Goal: Check status: Check status

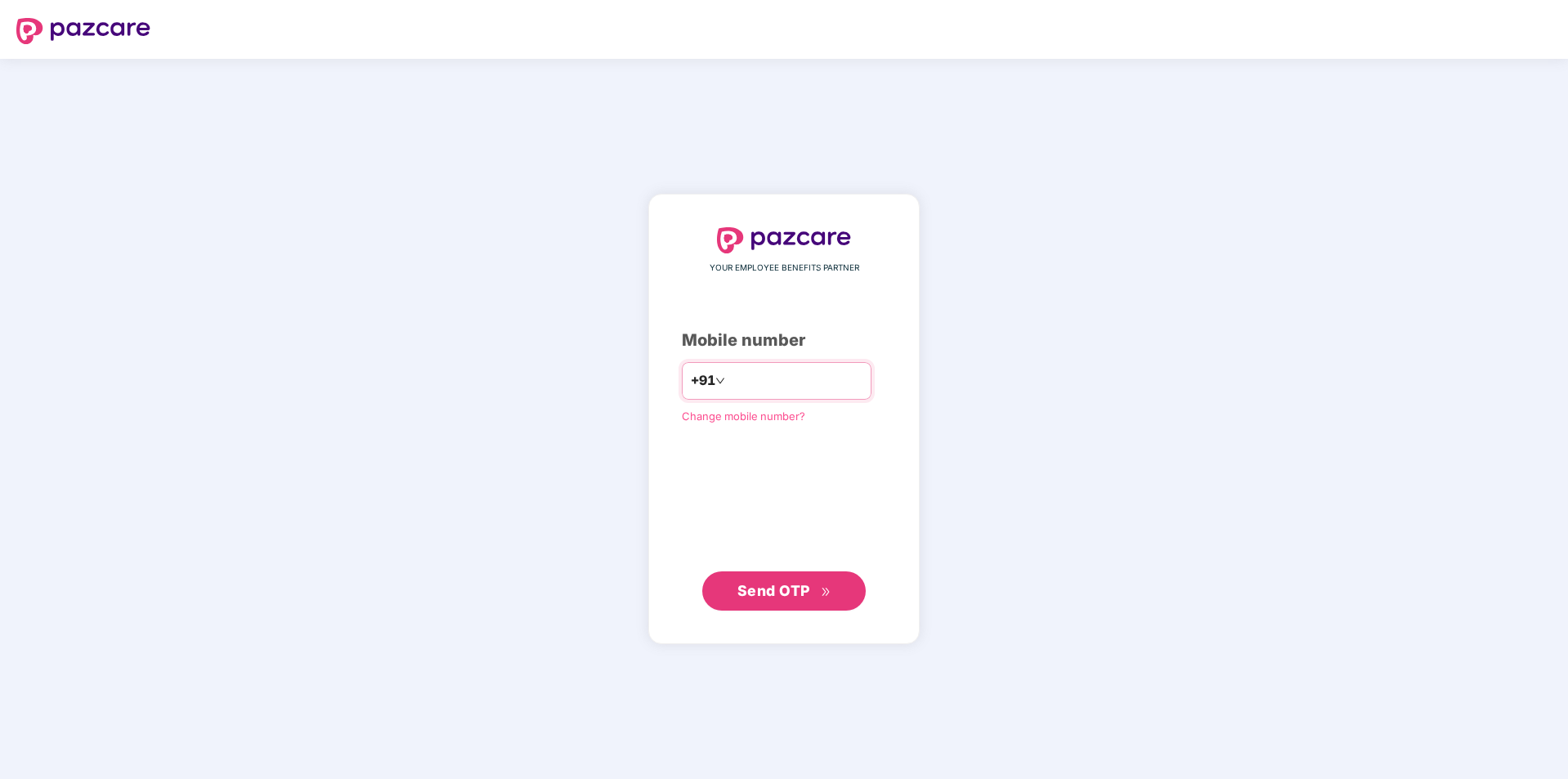
click at [850, 386] on input "number" at bounding box center [795, 381] width 134 height 26
type input "**********"
click at [804, 585] on span "Send OTP" at bounding box center [773, 591] width 72 height 17
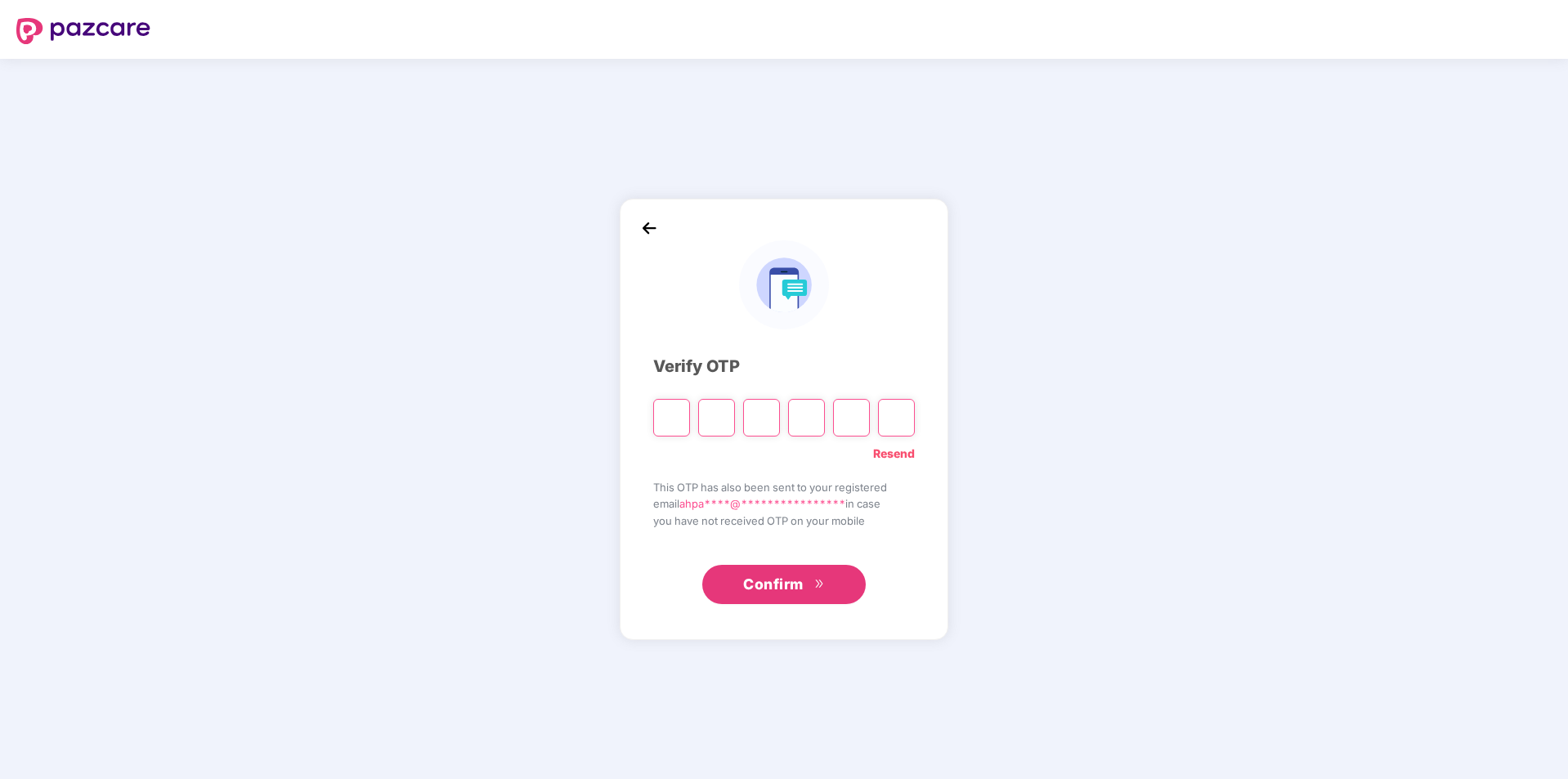
type input "*"
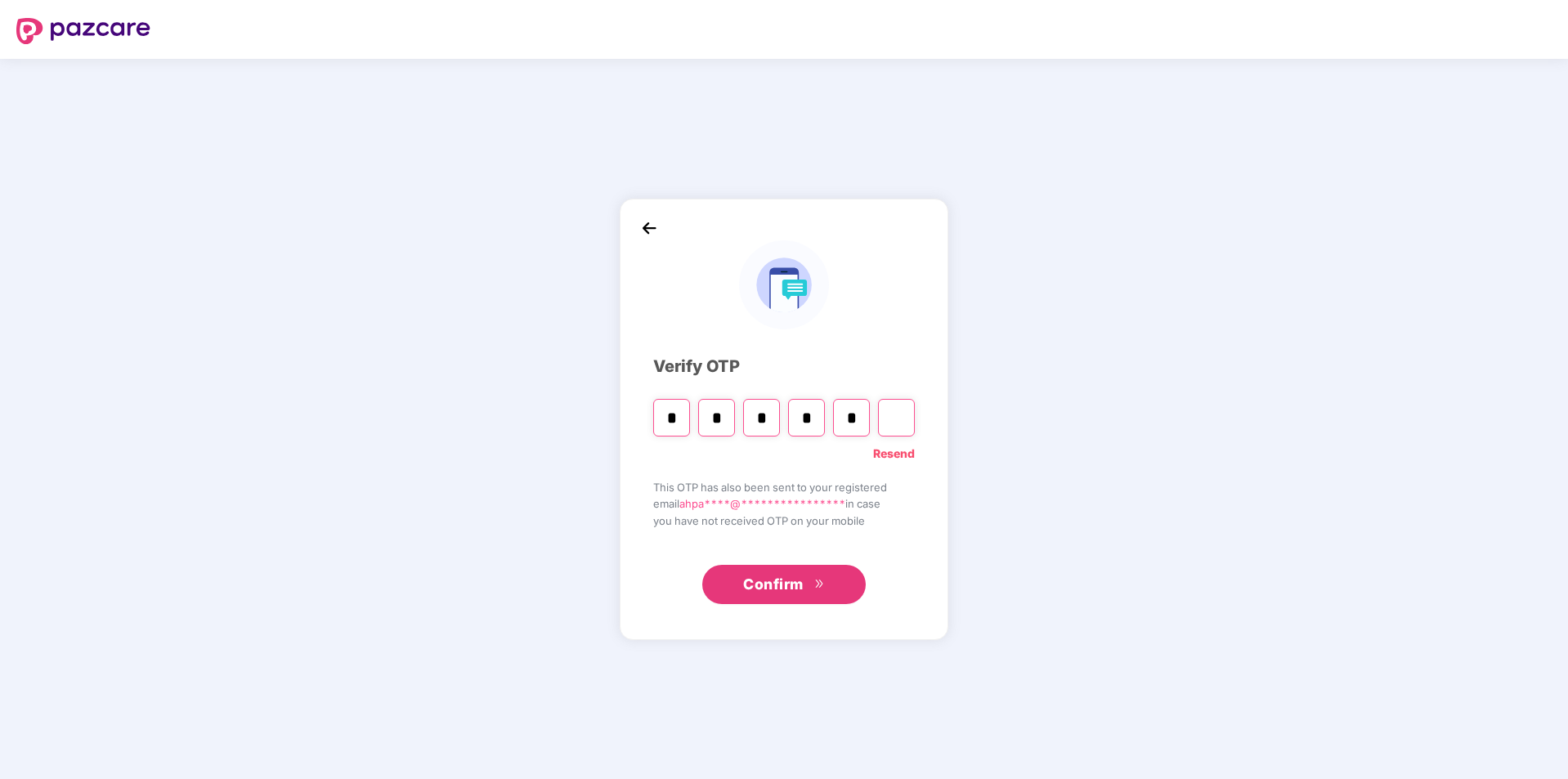
type input "*"
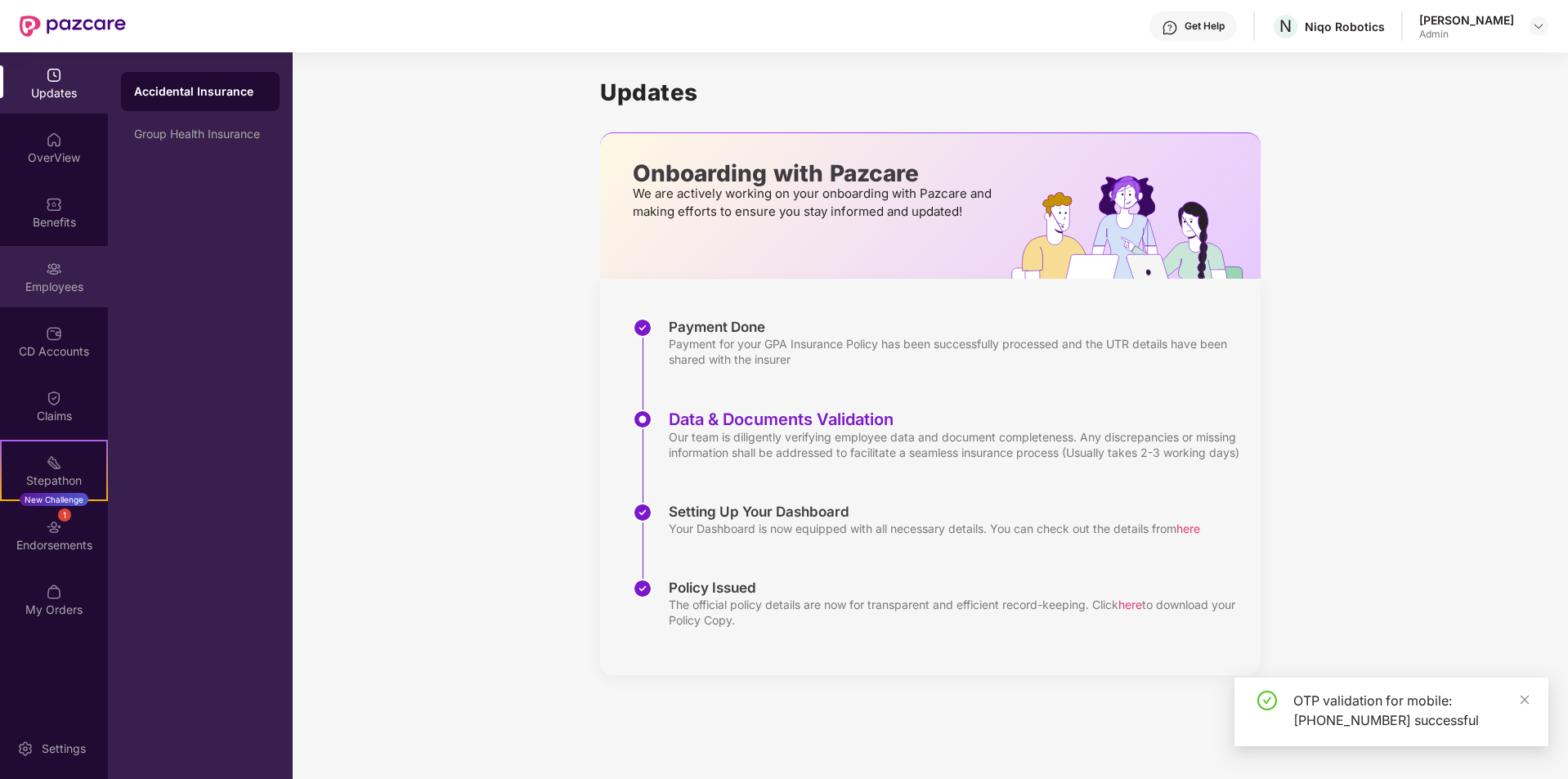
click at [63, 286] on div "Employees" at bounding box center [53, 287] width 108 height 16
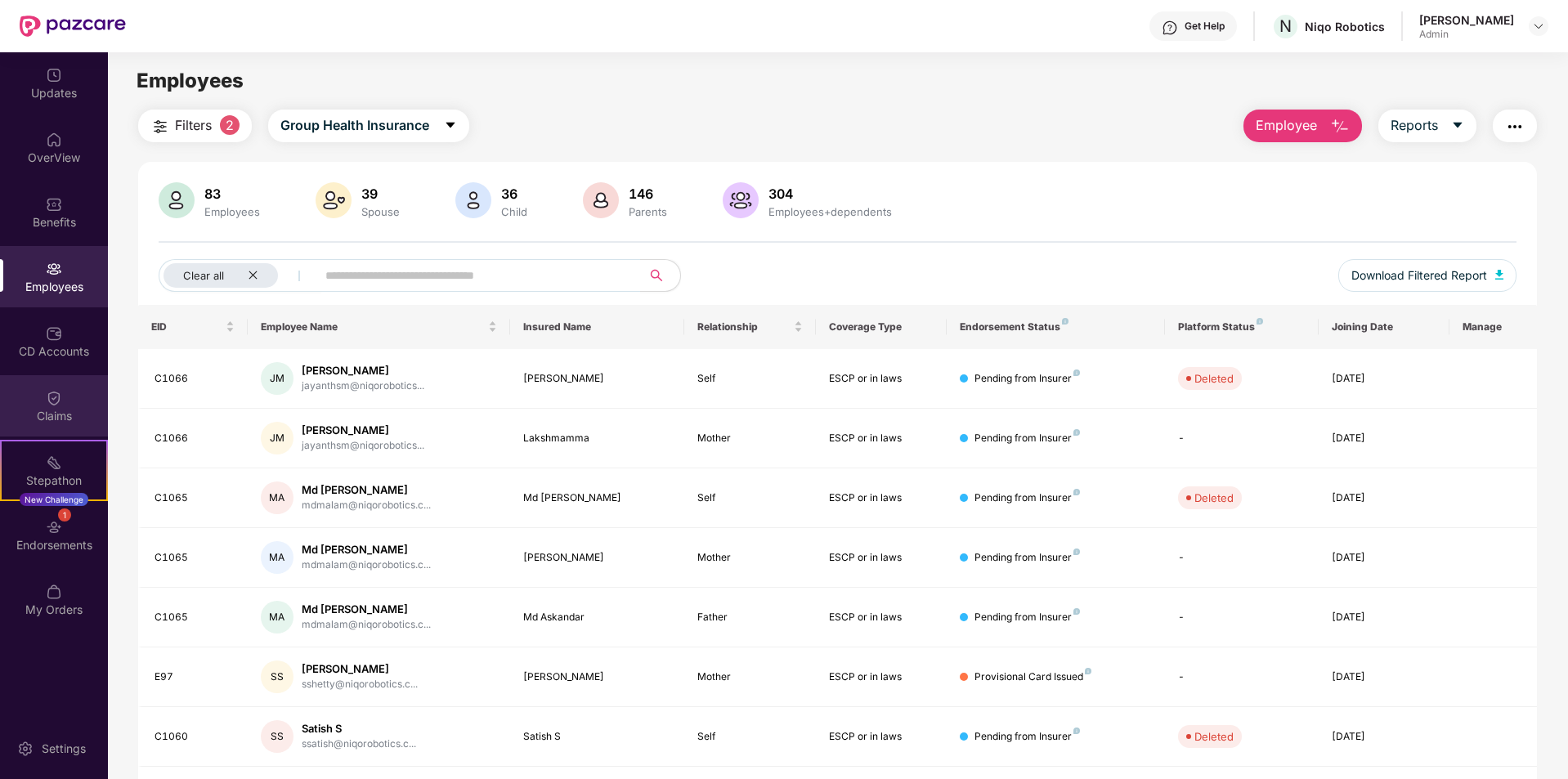
click at [62, 395] on div "Claims" at bounding box center [53, 406] width 108 height 62
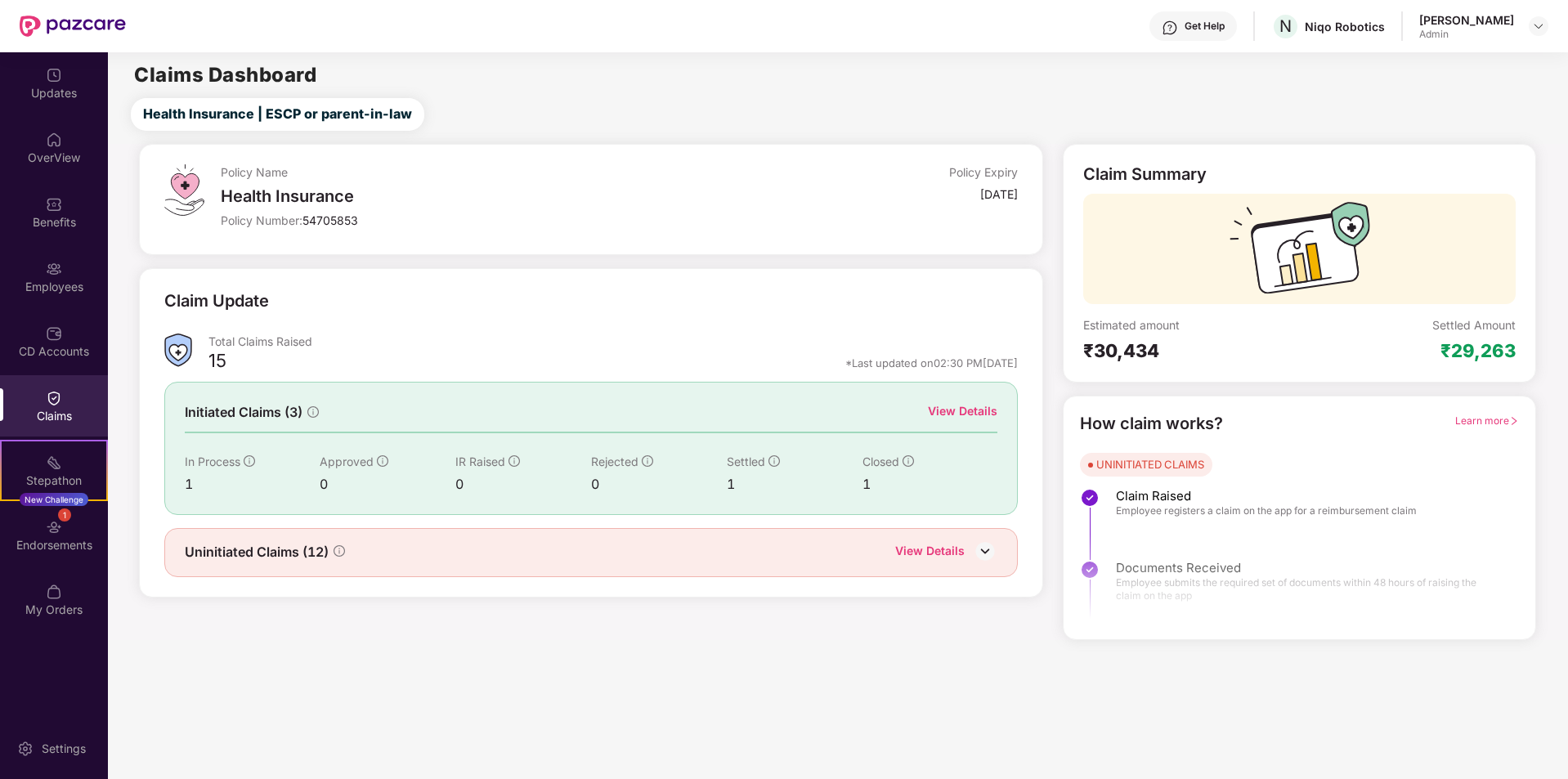
click at [955, 404] on div "View Details" at bounding box center [962, 412] width 70 height 18
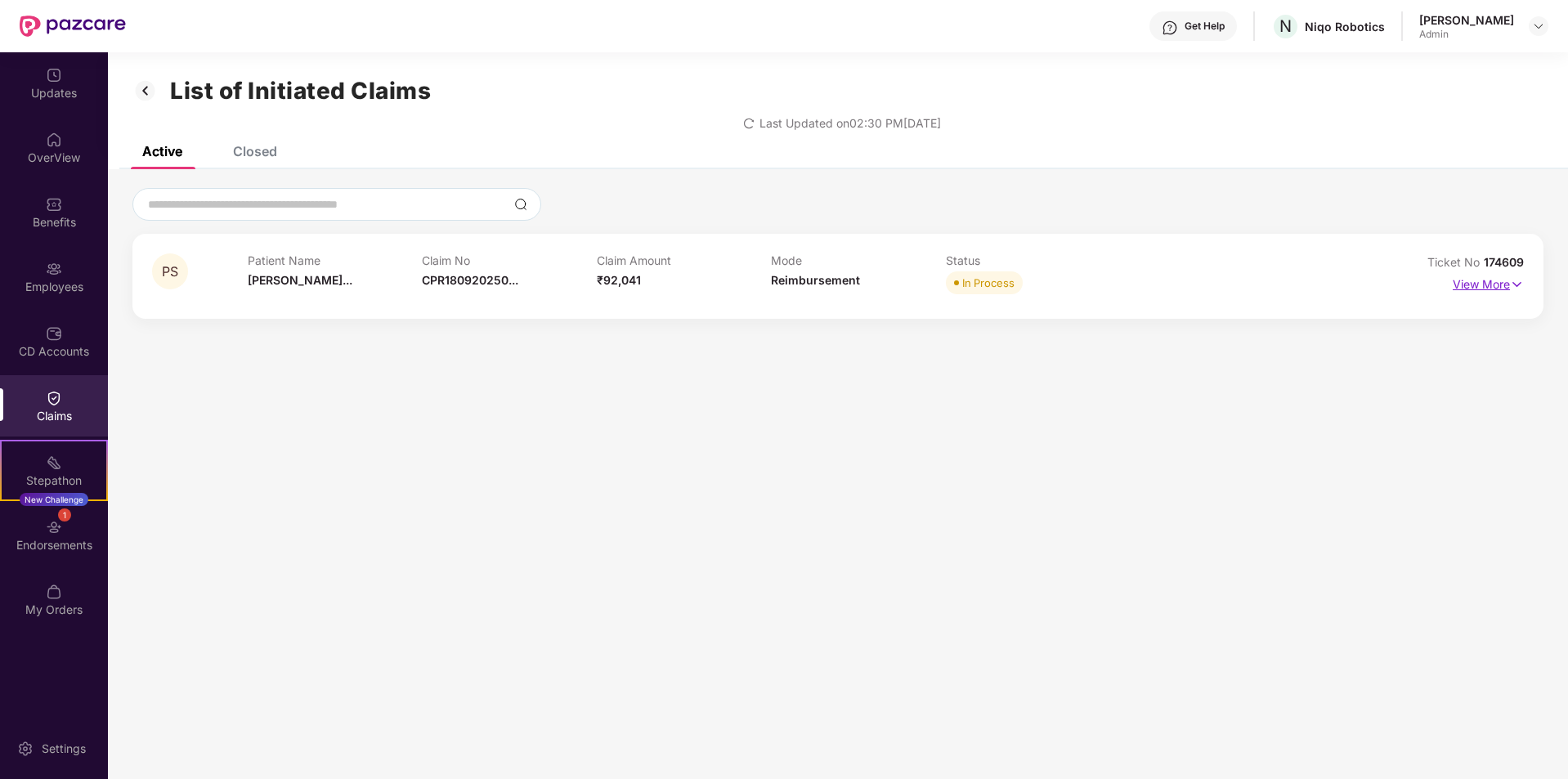
click at [1483, 276] on p "View More" at bounding box center [1488, 282] width 71 height 22
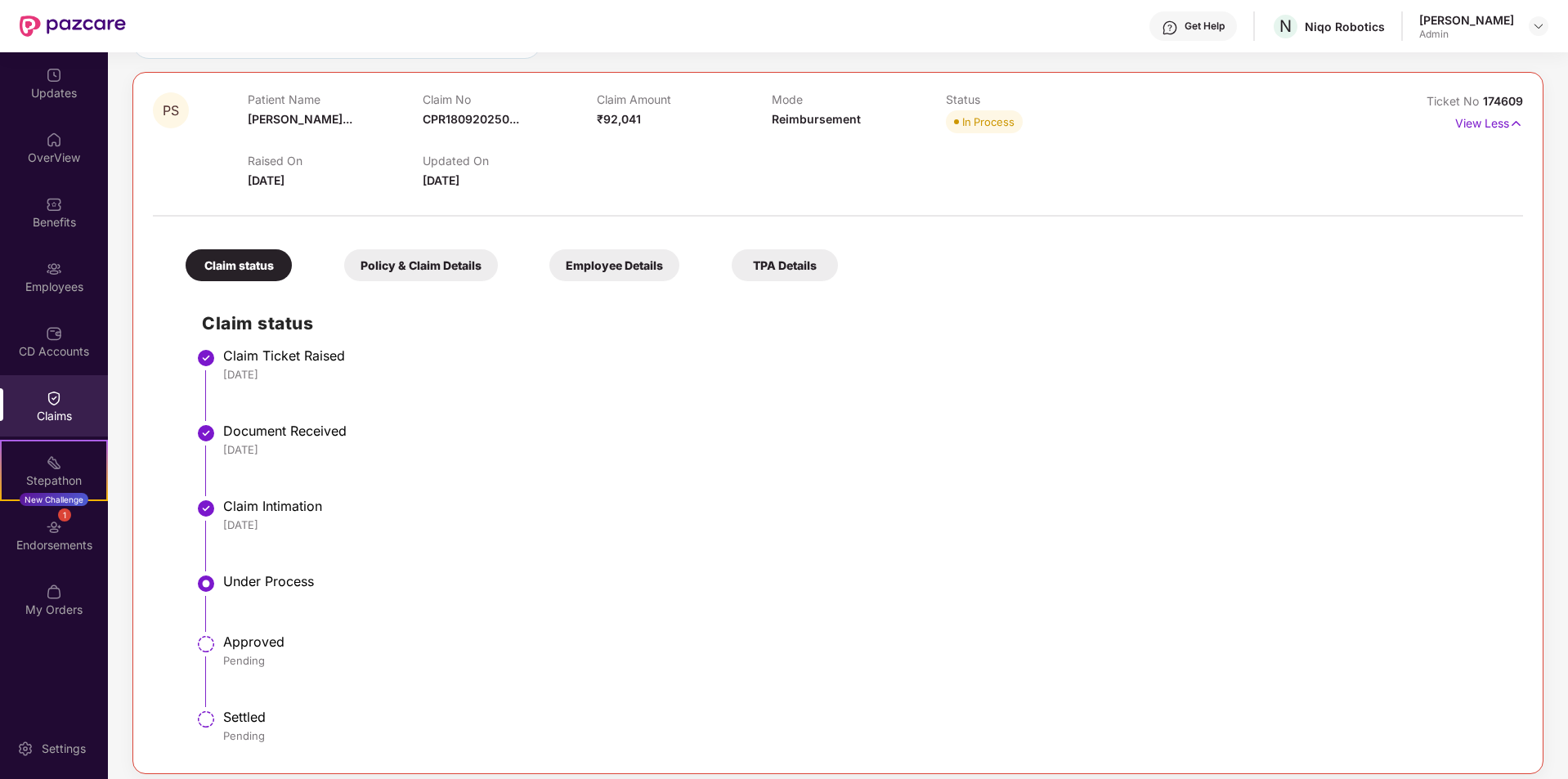
scroll to position [164, 0]
click at [84, 24] on img at bounding box center [72, 25] width 106 height 21
